Goal: Check status: Check status

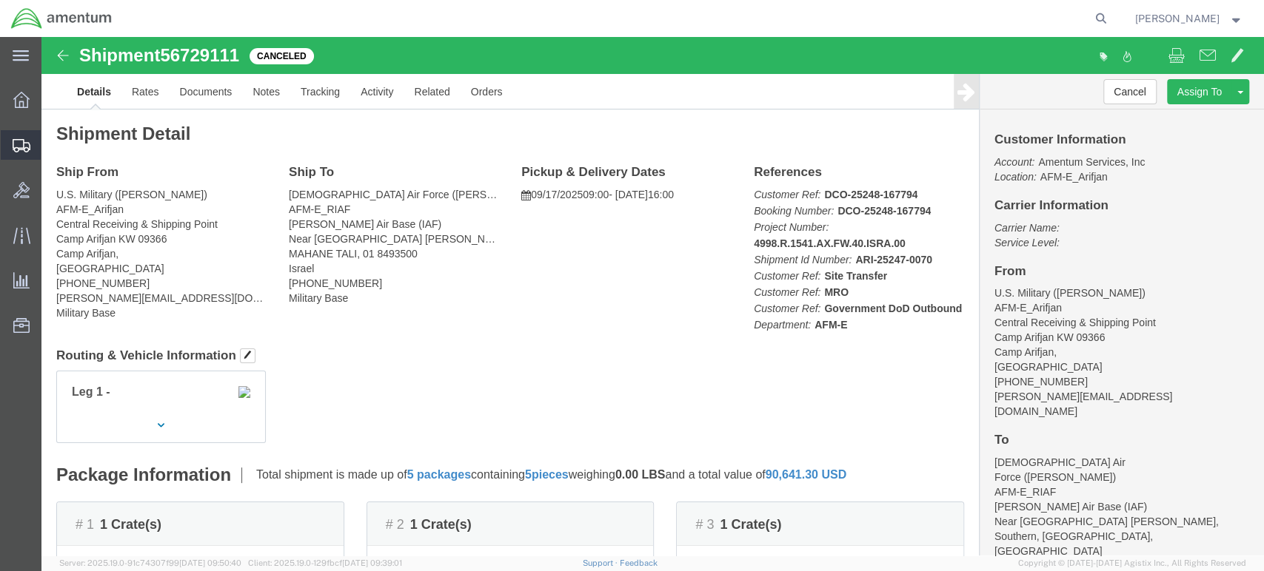
click at [0, 0] on span "Shipment Manager" at bounding box center [0, 0] width 0 height 0
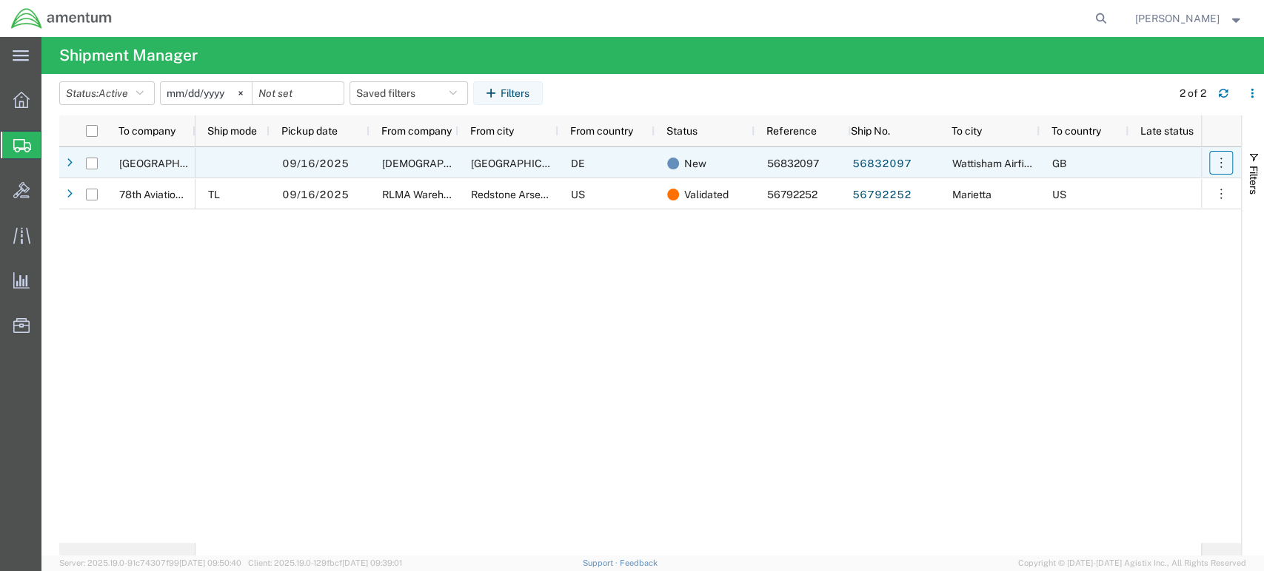
click at [1218, 159] on icon "button" at bounding box center [1220, 162] width 15 height 15
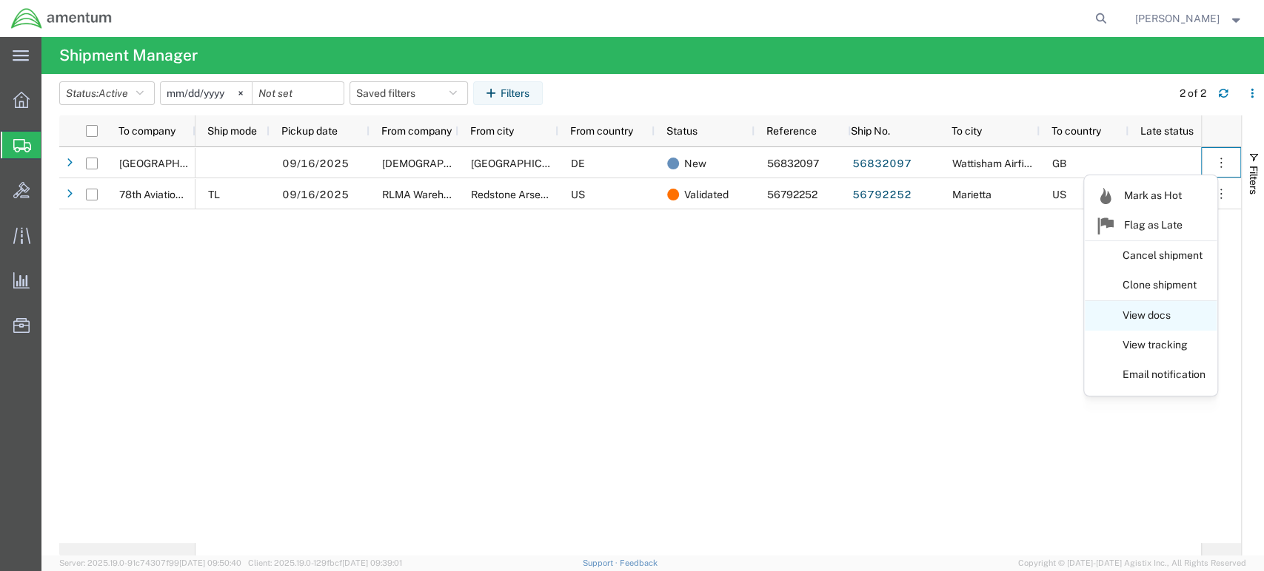
click at [1144, 318] on link "View docs" at bounding box center [1150, 316] width 132 height 27
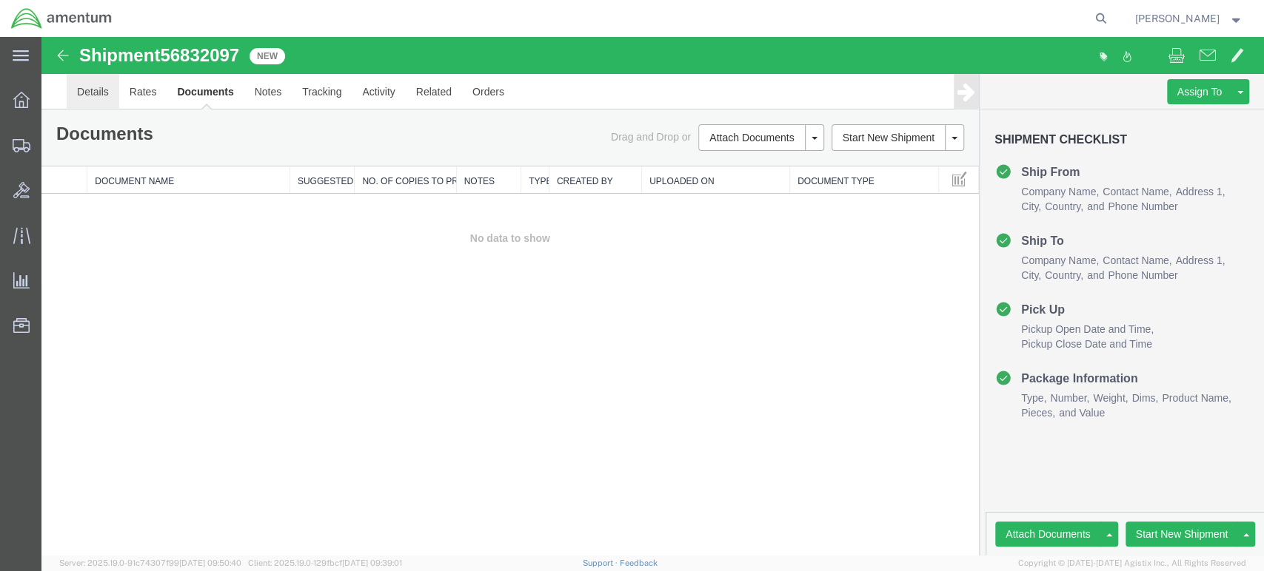
click at [89, 89] on link "Details" at bounding box center [93, 92] width 53 height 36
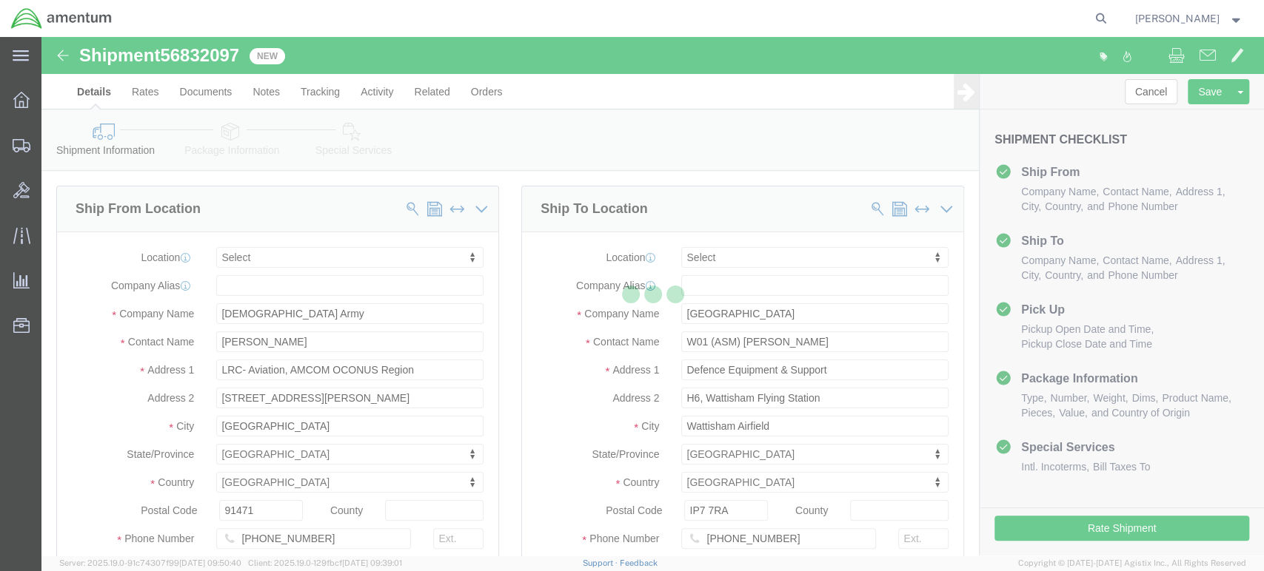
select select
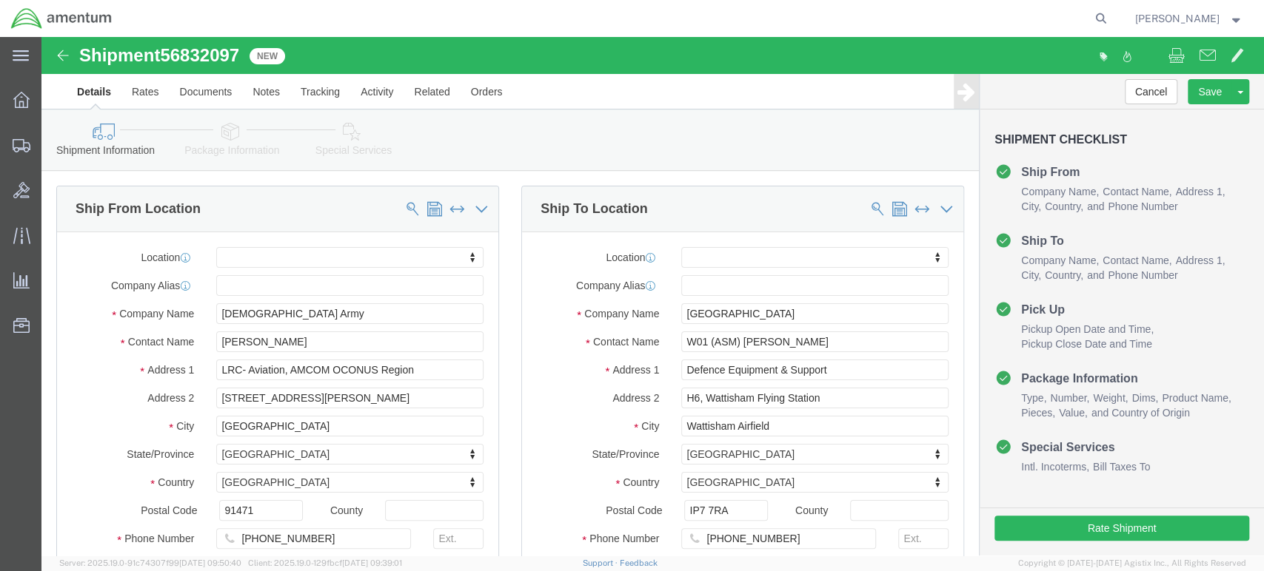
click icon
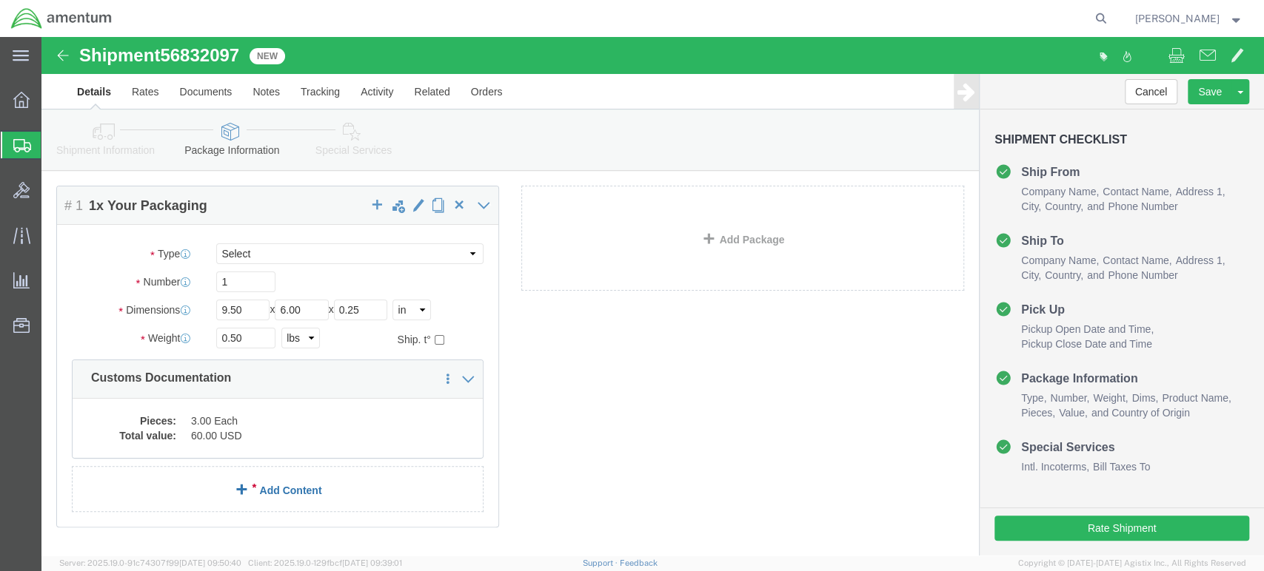
scroll to position [127, 0]
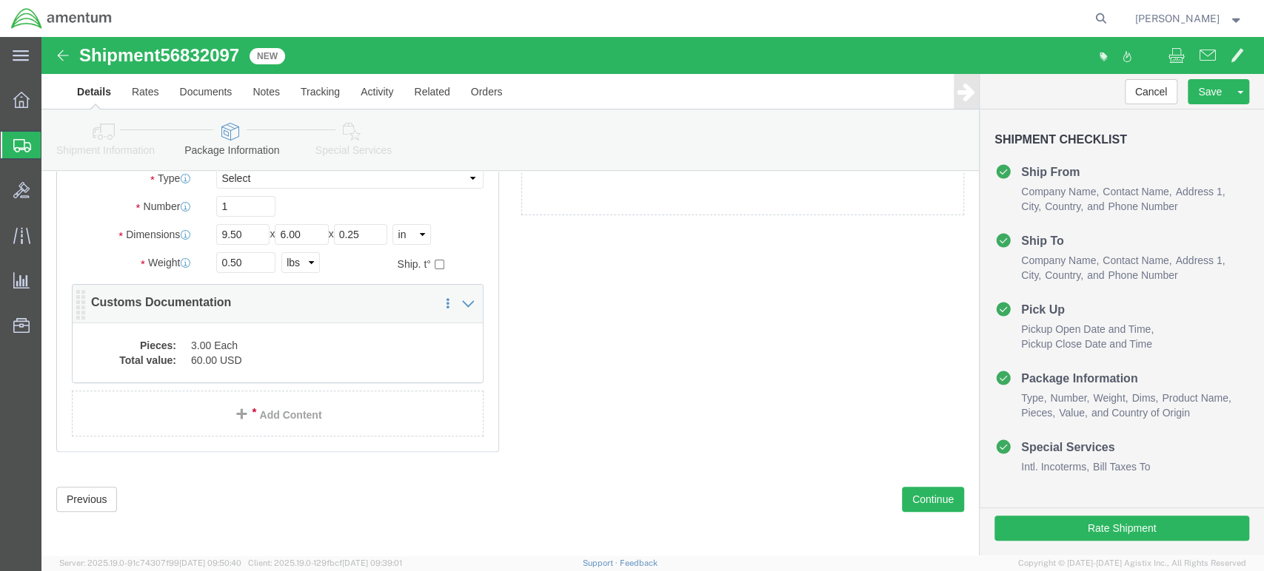
click dd "60.00 USD"
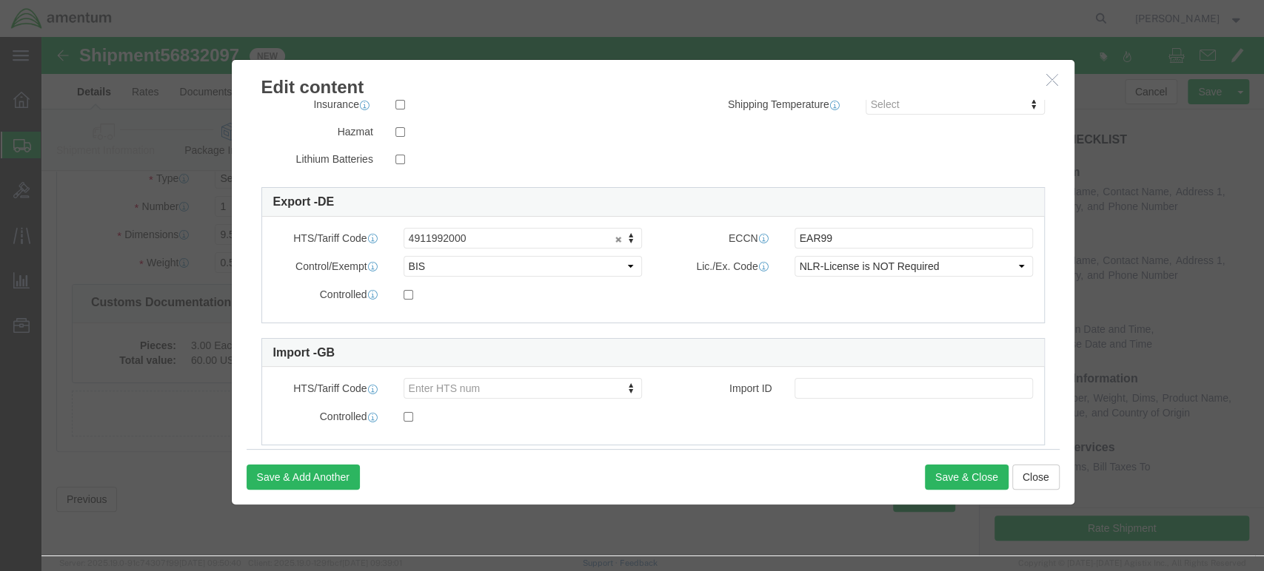
scroll to position [357, 0]
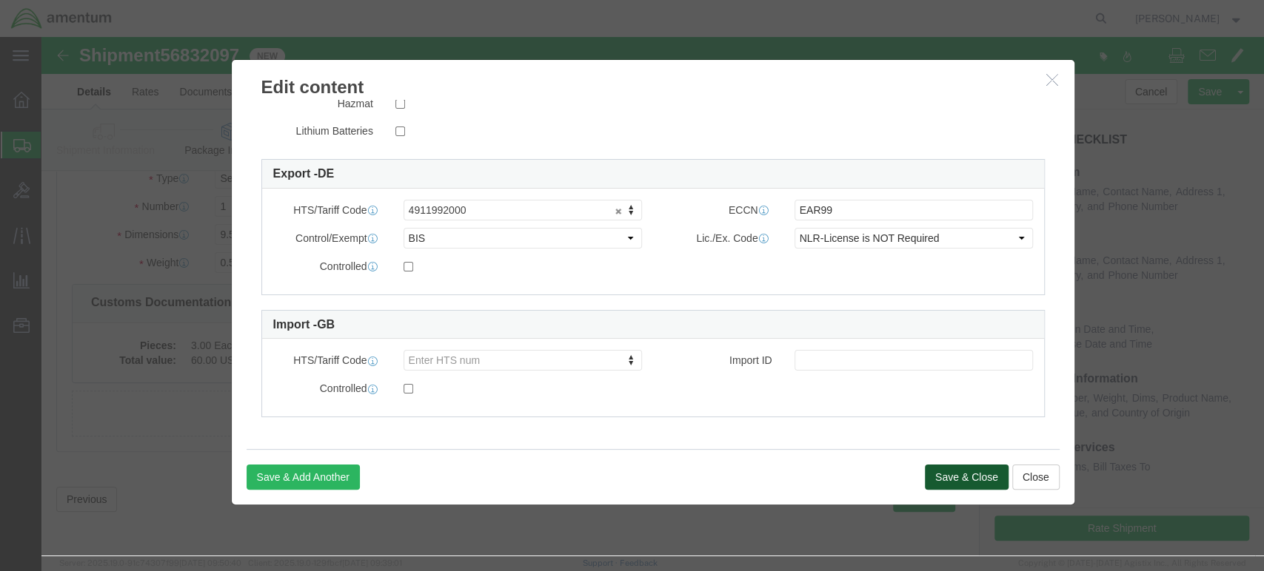
click button "Save & Close"
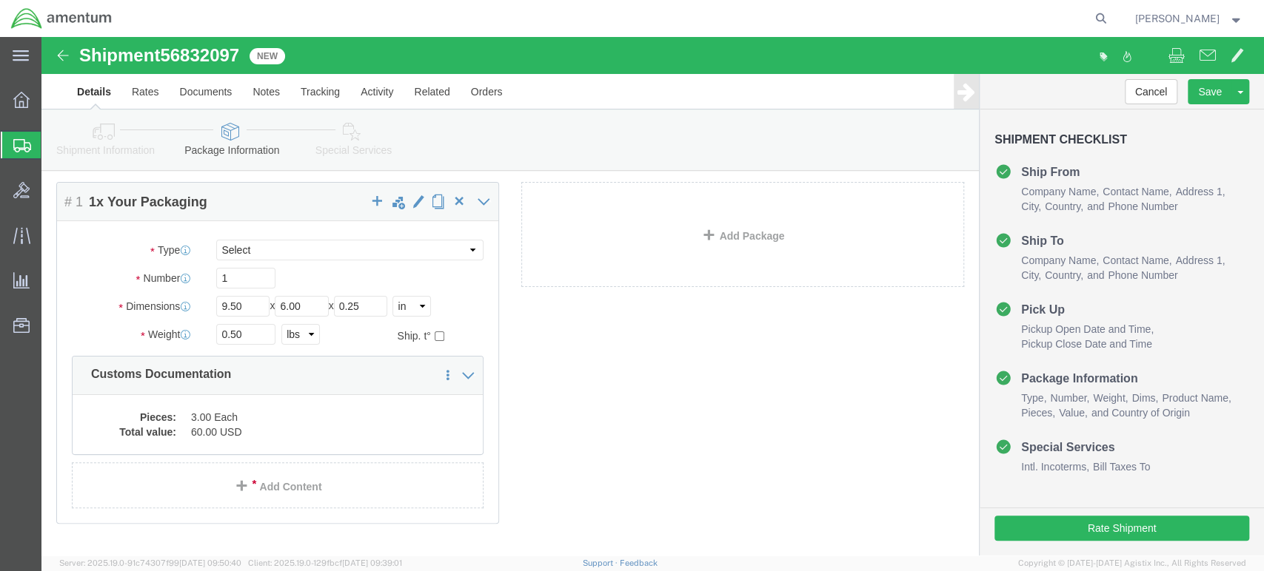
scroll to position [0, 0]
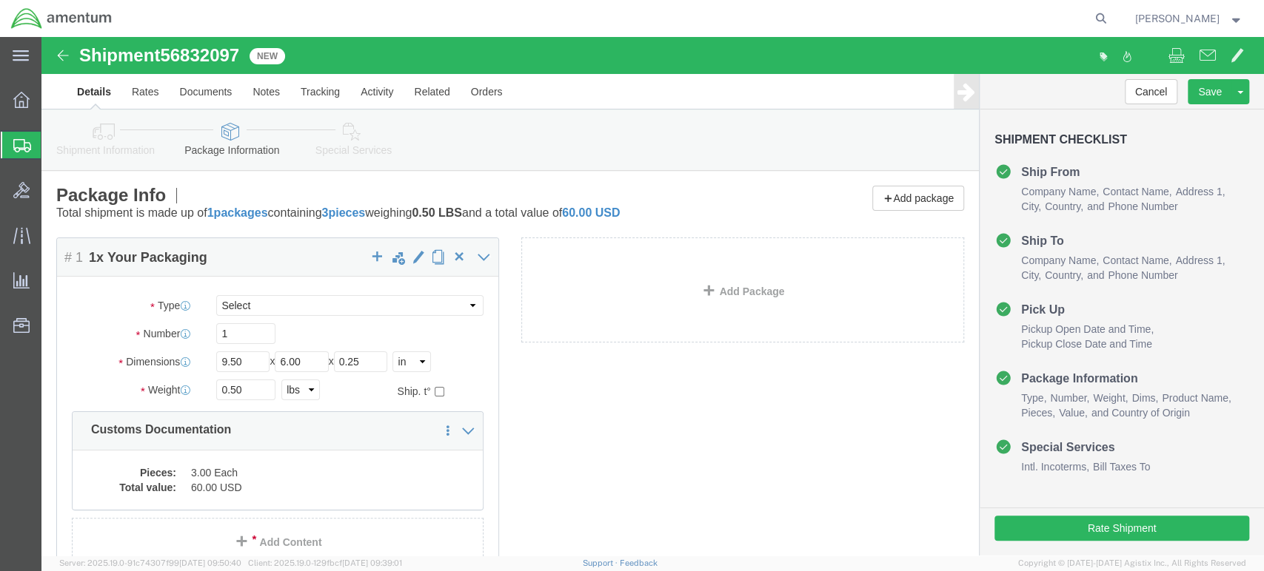
click icon
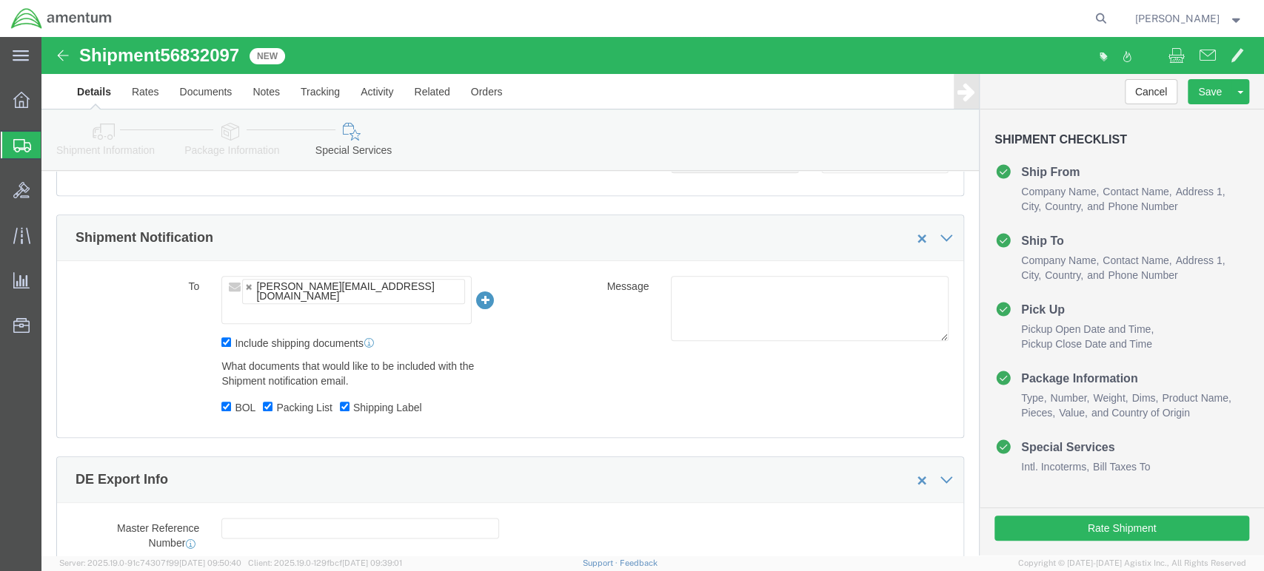
scroll to position [1069, 0]
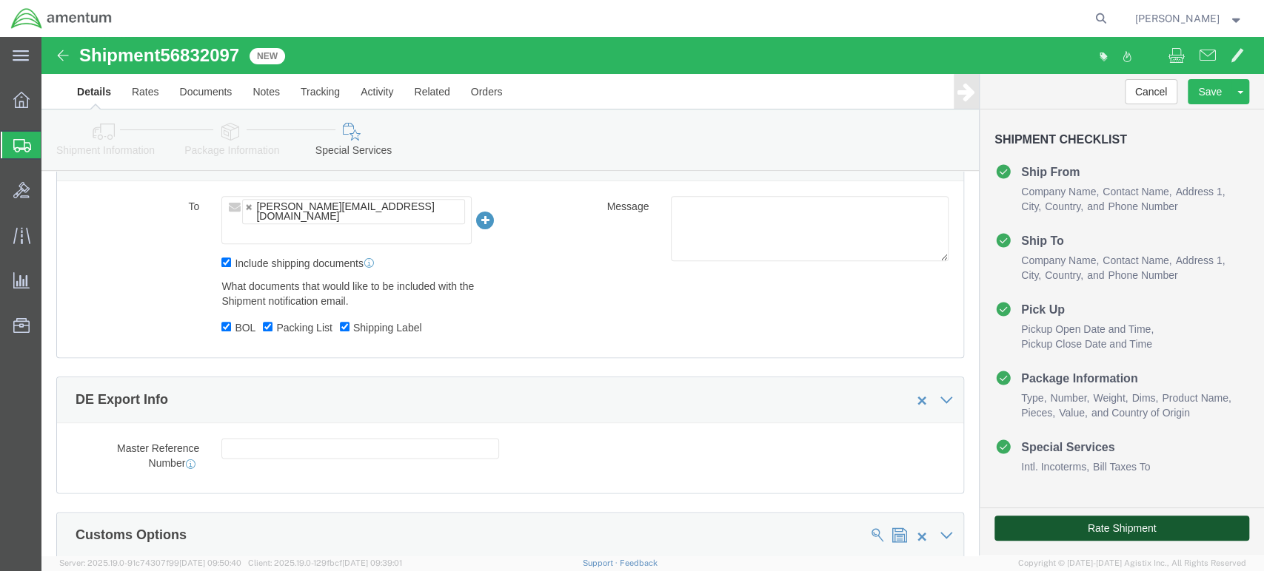
click button "Rate Shipment"
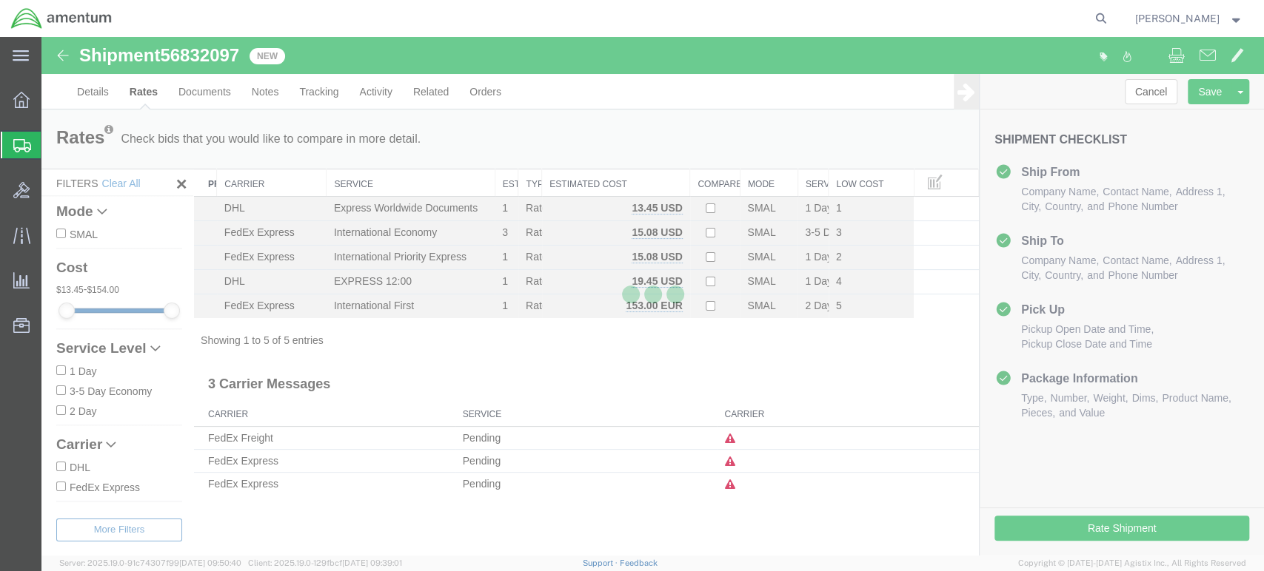
scroll to position [0, 0]
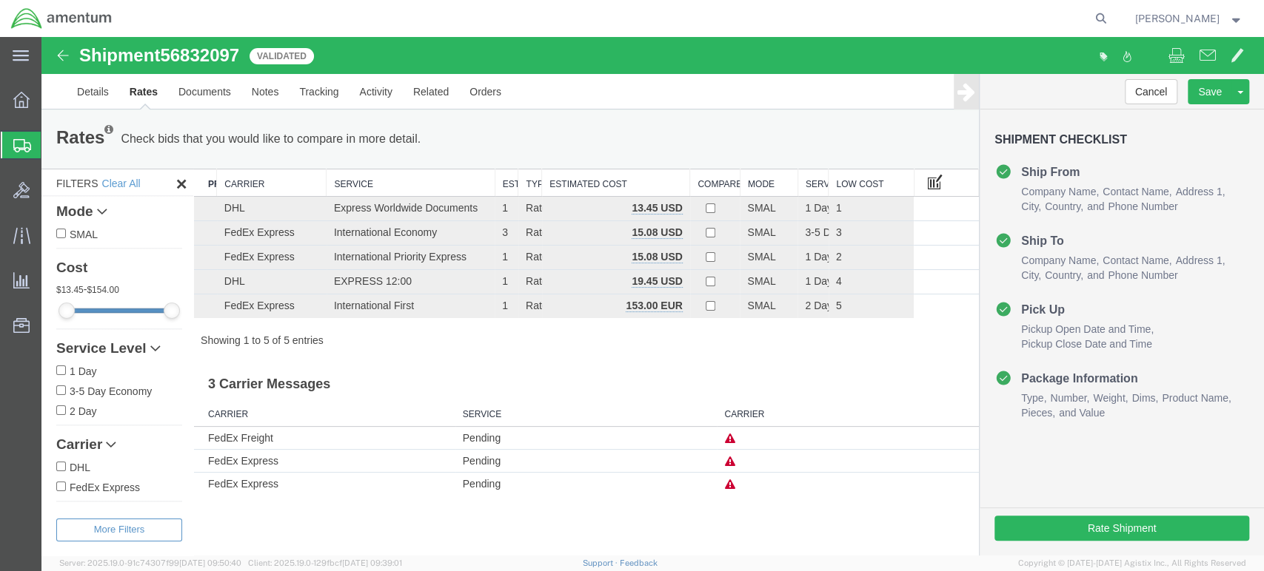
click at [942, 184] on button at bounding box center [935, 183] width 27 height 27
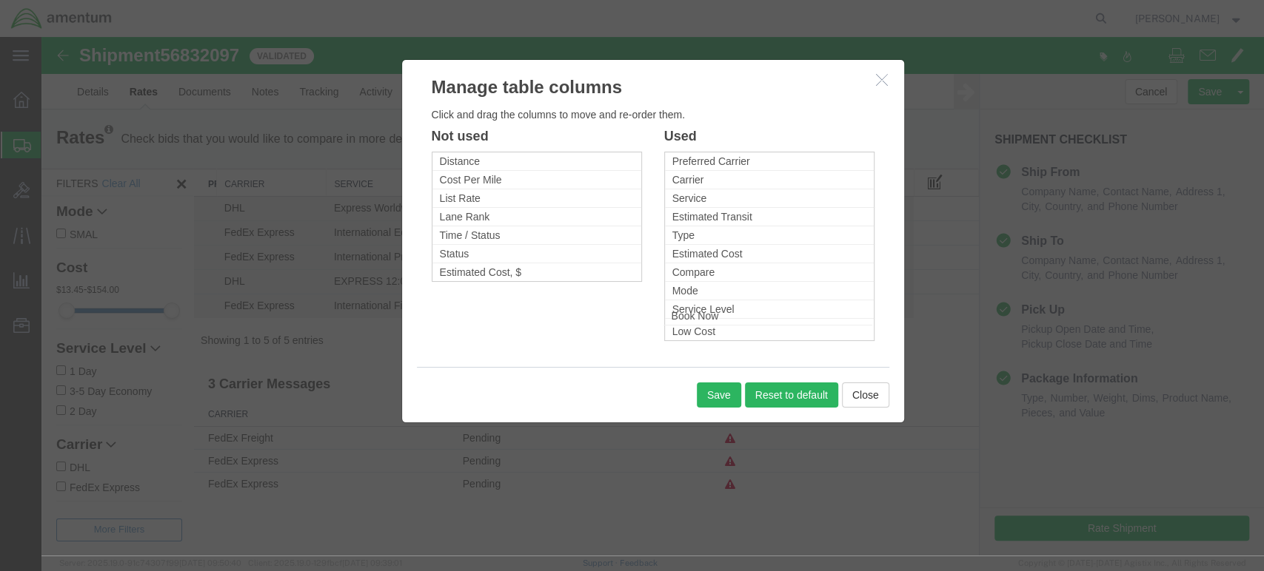
drag, startPoint x: 469, startPoint y: 195, endPoint x: 700, endPoint y: 315, distance: 260.2
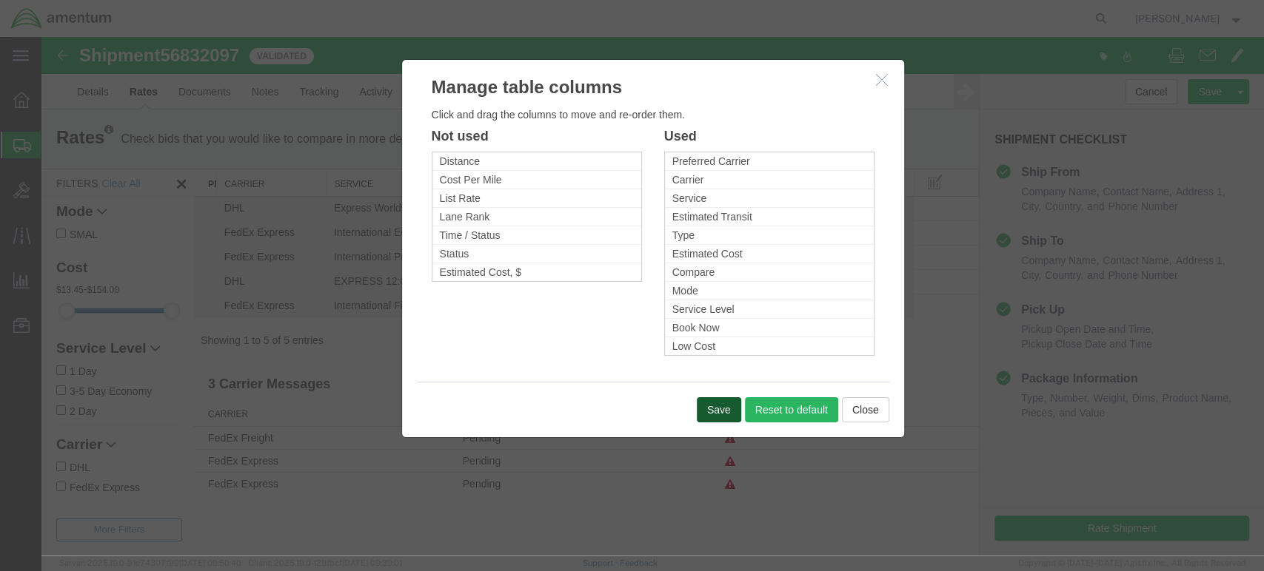
click at [713, 407] on button "Save" at bounding box center [719, 410] width 44 height 25
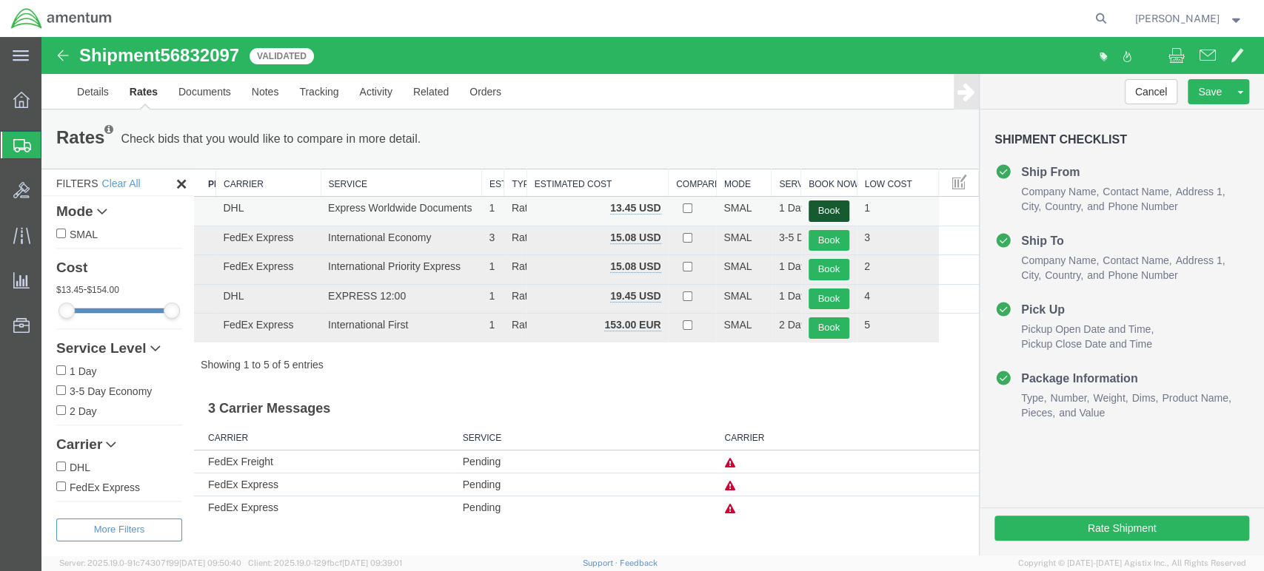
click at [829, 211] on button "Book" at bounding box center [828, 211] width 41 height 21
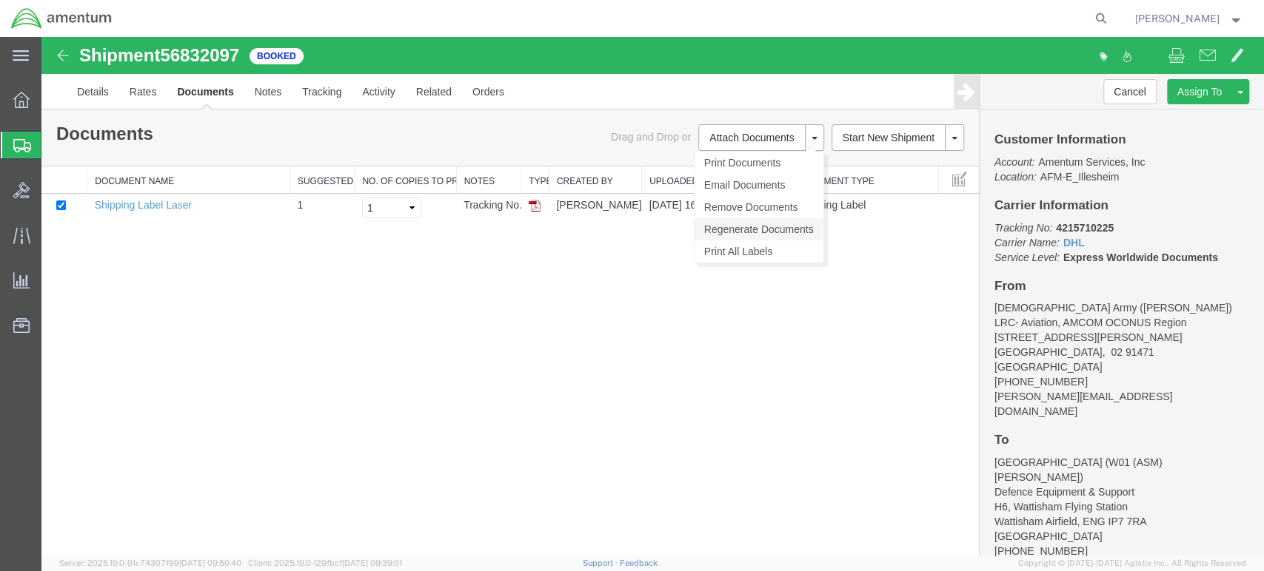
click at [749, 224] on link "Regenerate Documents" at bounding box center [758, 229] width 129 height 22
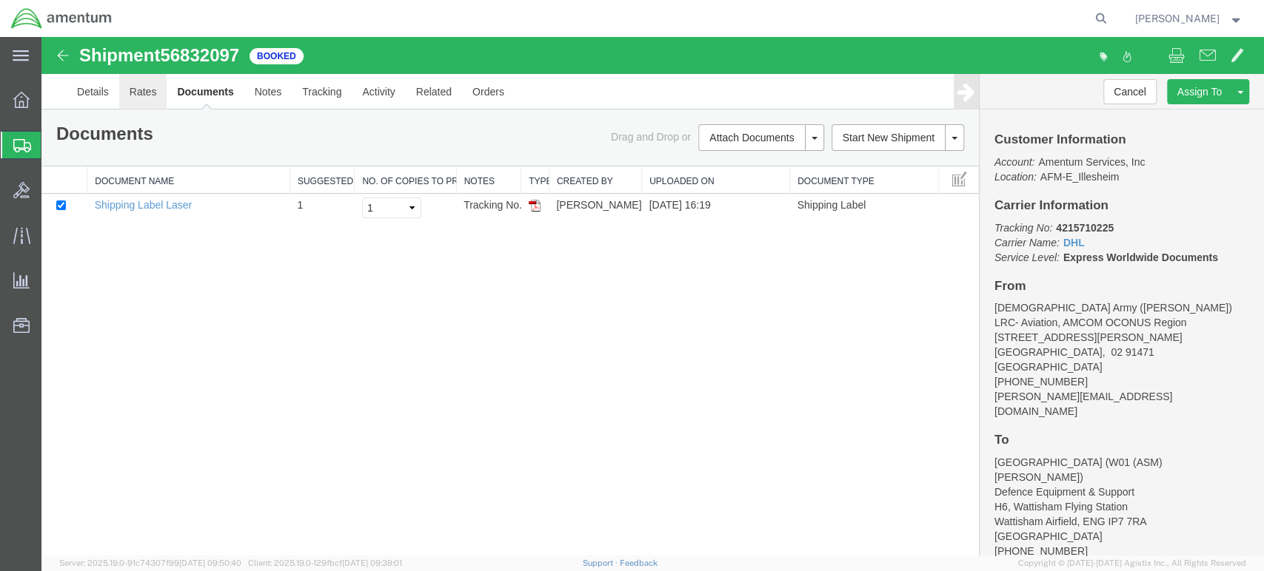
click at [142, 98] on link "Rates" at bounding box center [143, 92] width 48 height 36
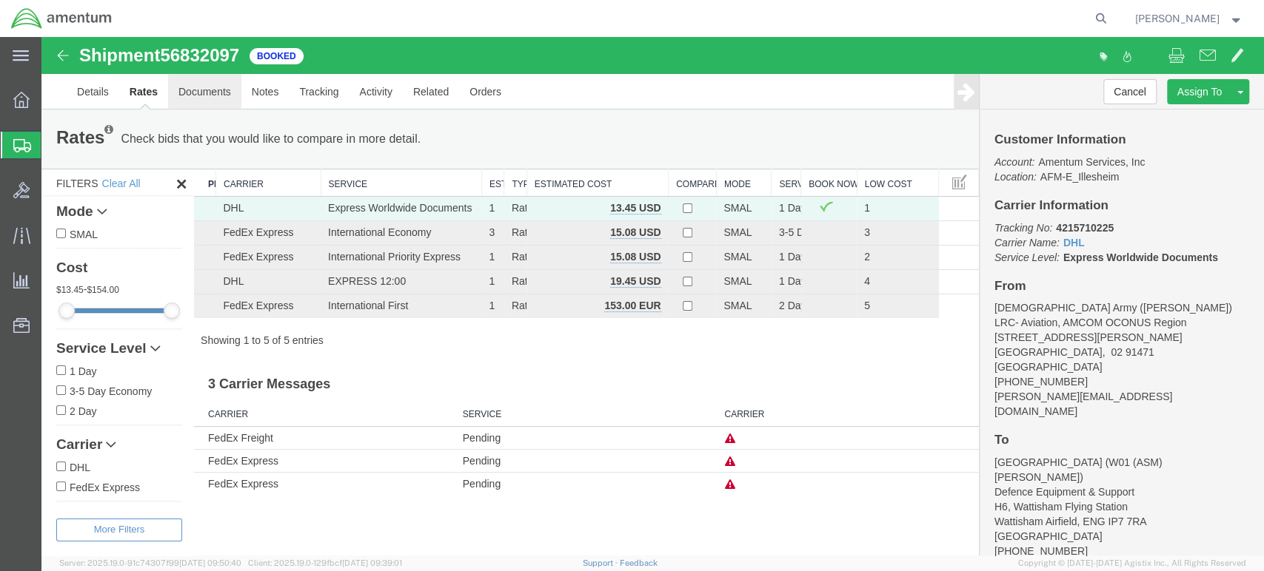
click at [228, 85] on link "Documents" at bounding box center [204, 92] width 73 height 36
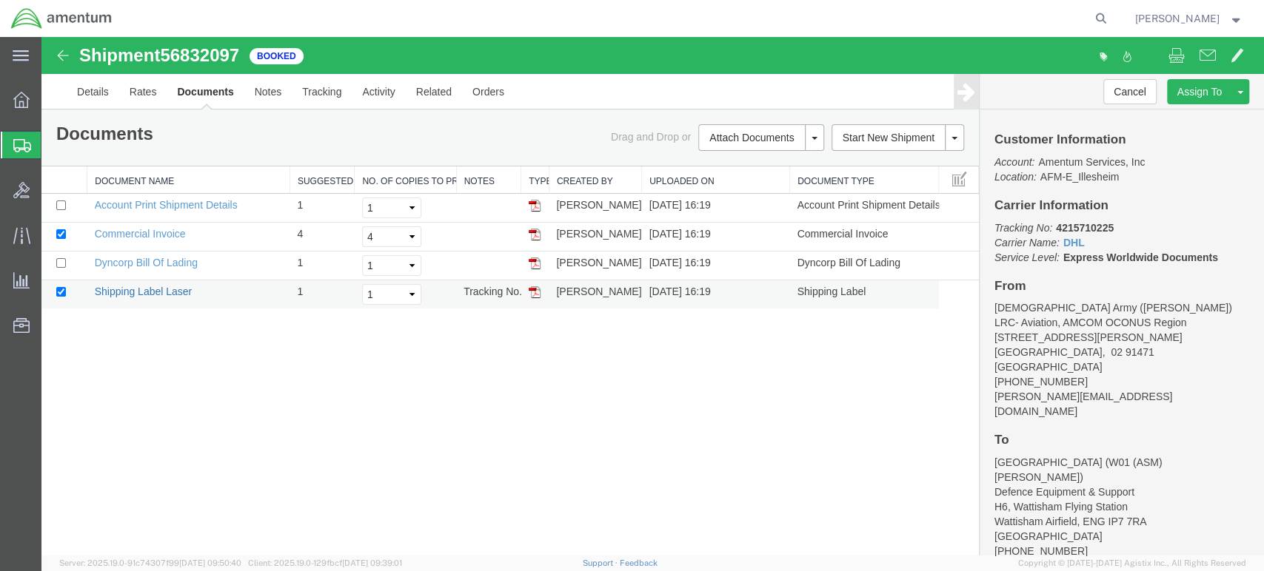
click at [155, 289] on link "Shipping Label Laser" at bounding box center [144, 292] width 98 height 12
click at [152, 260] on link "Dyncorp Bill Of Lading" at bounding box center [146, 263] width 103 height 12
drag, startPoint x: 144, startPoint y: 235, endPoint x: 326, endPoint y: 298, distance: 192.0
click at [144, 235] on link "Commercial Invoice" at bounding box center [140, 234] width 91 height 12
drag, startPoint x: 1114, startPoint y: 227, endPoint x: 1059, endPoint y: 227, distance: 55.5
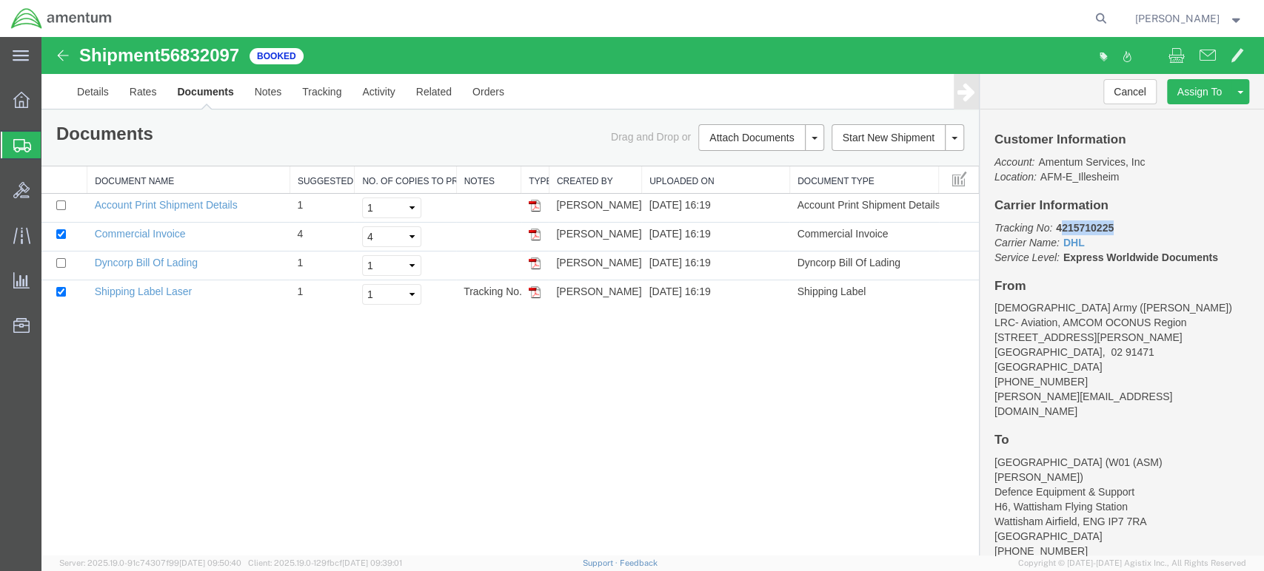
click at [1059, 227] on p "Tracking No: 4215710225 Carrier Name: DHL DHL Service Level: Express Worldwide …" at bounding box center [1121, 243] width 255 height 44
click at [1059, 227] on b "4215710225" at bounding box center [1085, 228] width 58 height 12
drag, startPoint x: 1058, startPoint y: 227, endPoint x: 1116, endPoint y: 223, distance: 57.9
click at [1116, 223] on p "Tracking No: 4215710225 Carrier Name: DHL DHL Service Level: Express Worldwide …" at bounding box center [1121, 243] width 255 height 44
copy b "4215710225"
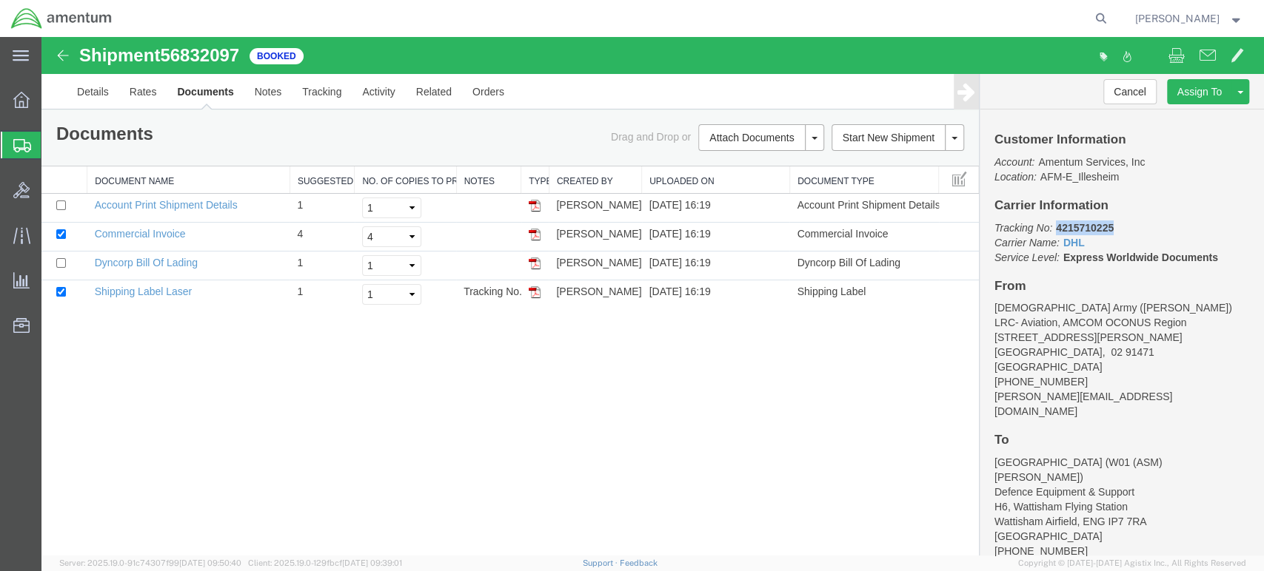
copy b "4215710225"
click at [92, 93] on link "Details" at bounding box center [93, 92] width 53 height 36
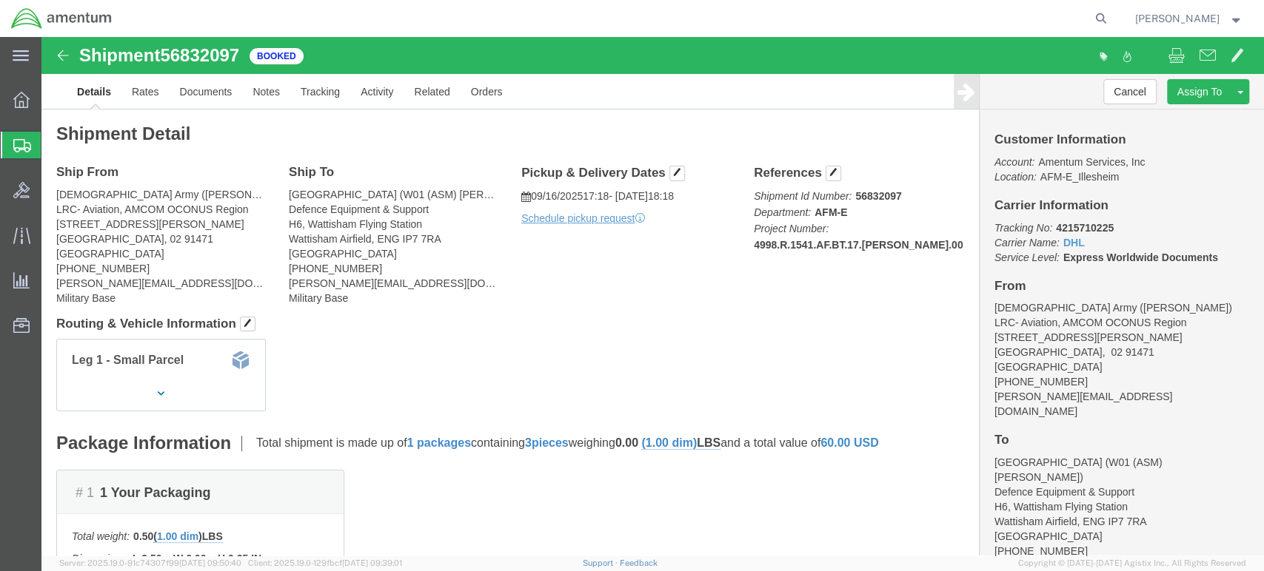
drag, startPoint x: 44, startPoint y: 230, endPoint x: 114, endPoint y: 228, distance: 69.6
click address "[DEMOGRAPHIC_DATA] Army ([PERSON_NAME]) LRC- Aviation, [GEOGRAPHIC_DATA] [STREE…"
drag, startPoint x: 118, startPoint y: 230, endPoint x: 46, endPoint y: 231, distance: 72.5
click address "[DEMOGRAPHIC_DATA] Army ([PERSON_NAME]) LRC- Aviation, [GEOGRAPHIC_DATA] [STREE…"
copy address "611143-587-600"
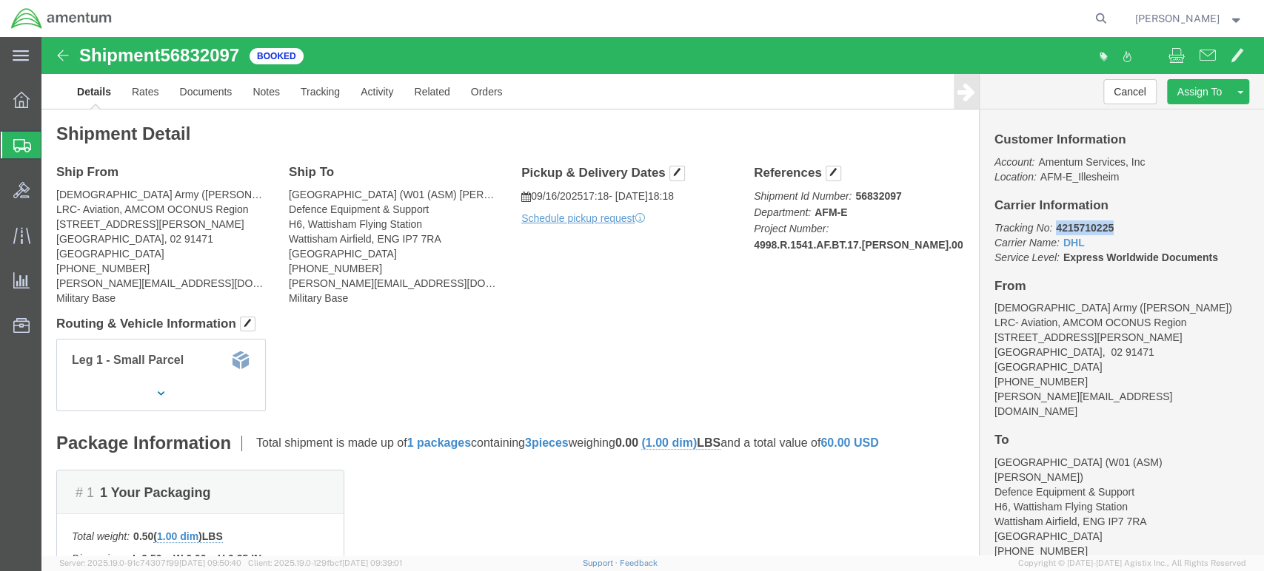
drag, startPoint x: 1065, startPoint y: 187, endPoint x: 1007, endPoint y: 191, distance: 58.6
click p "Tracking No: 4215710225 Carrier Name: DHL DHL Service Level: Express Worldwide …"
copy b "4215710225"
